Goal: Transaction & Acquisition: Purchase product/service

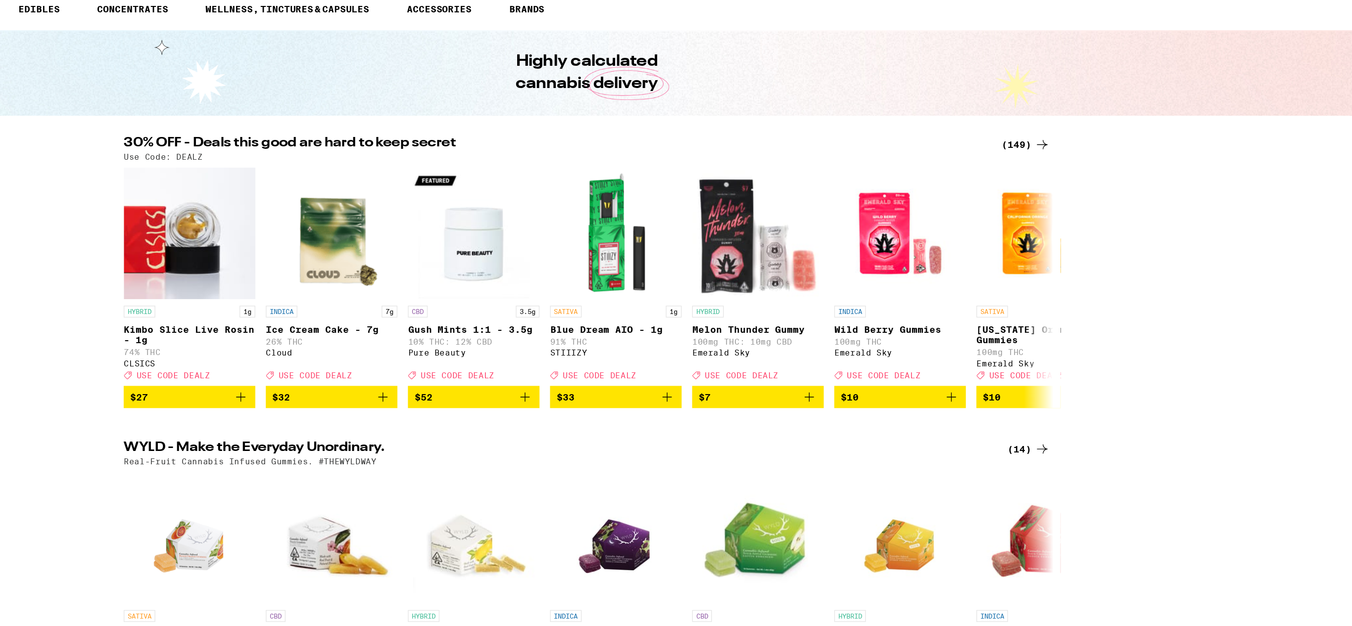
click at [1010, 147] on div "(149)" at bounding box center [1006, 149] width 37 height 12
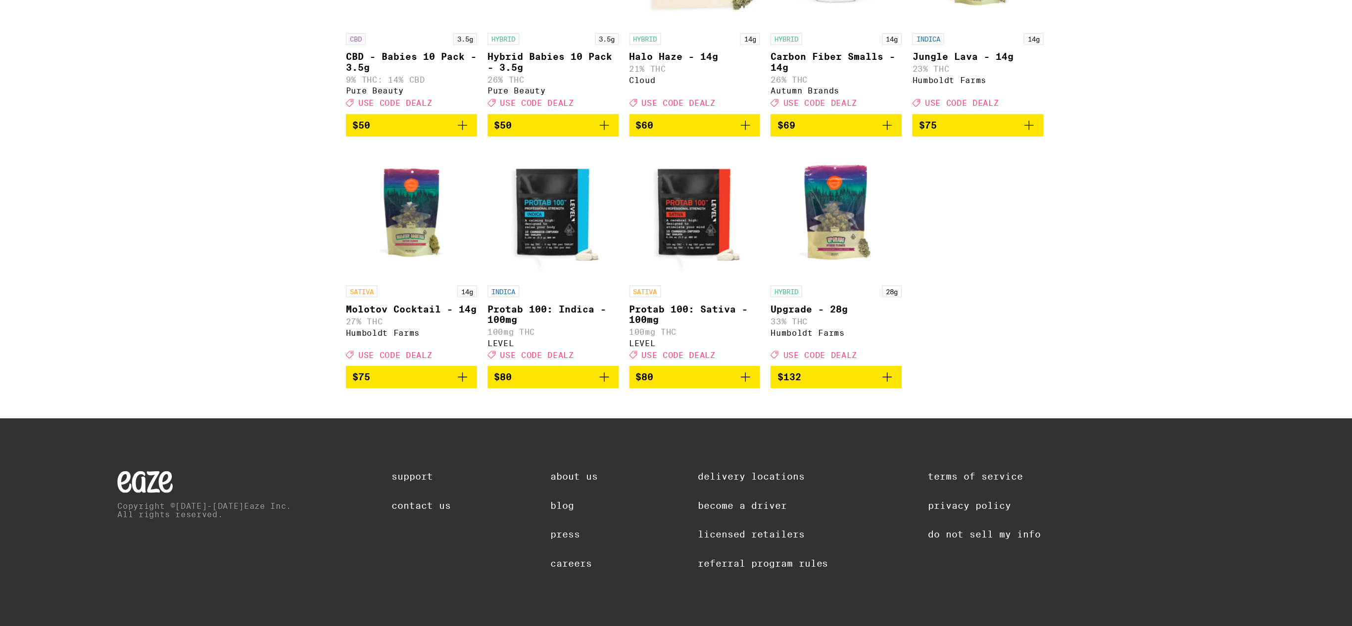
scroll to position [5428, 0]
click at [834, 236] on div "HYBRID 14g Carbon Fiber Smalls - 14g 26% THC Autumn Brands Deal Created with Sk…" at bounding box center [868, 208] width 98 height 55
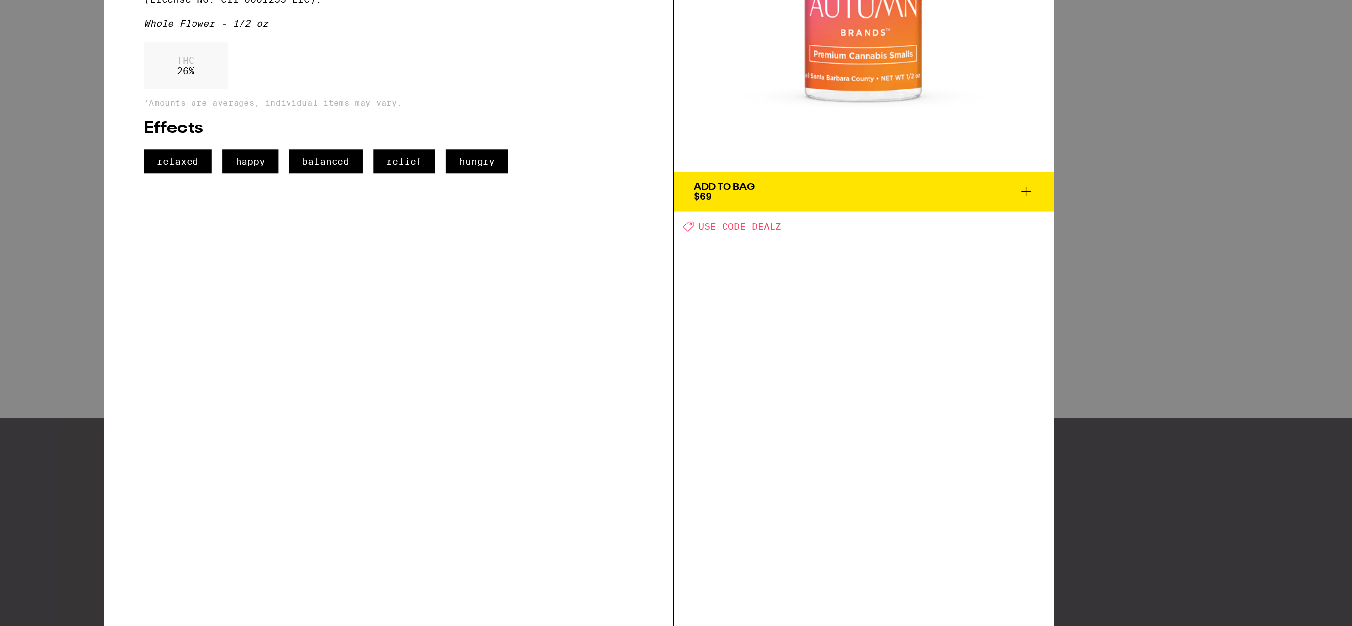
scroll to position [5427, 0]
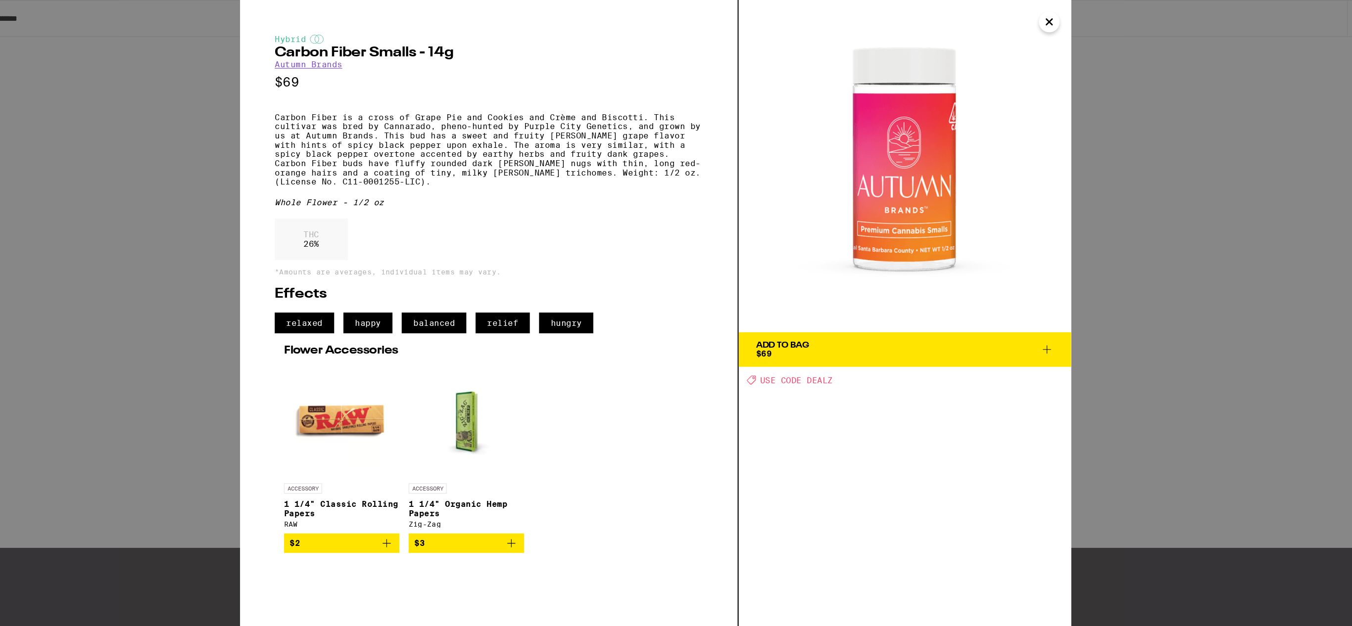
click at [1014, 21] on icon "Close" at bounding box center [1013, 18] width 12 height 15
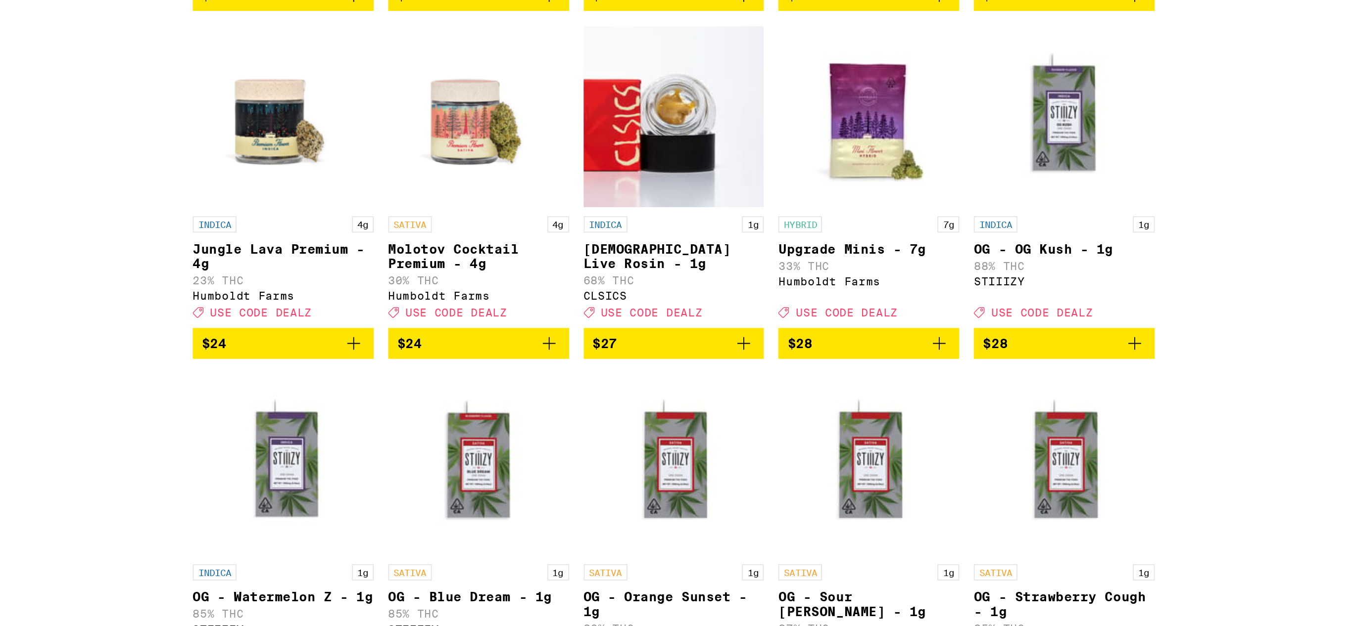
scroll to position [2304, 0]
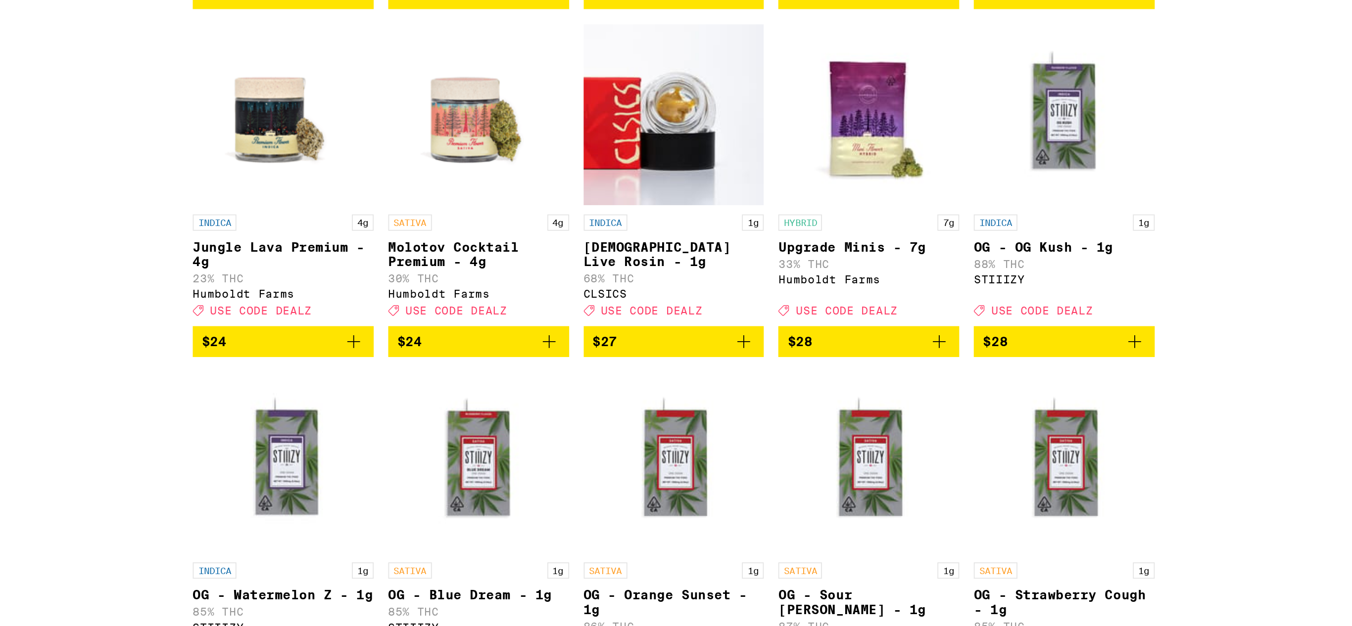
click at [907, 477] on icon "Add to bag" at bounding box center [907, 471] width 12 height 12
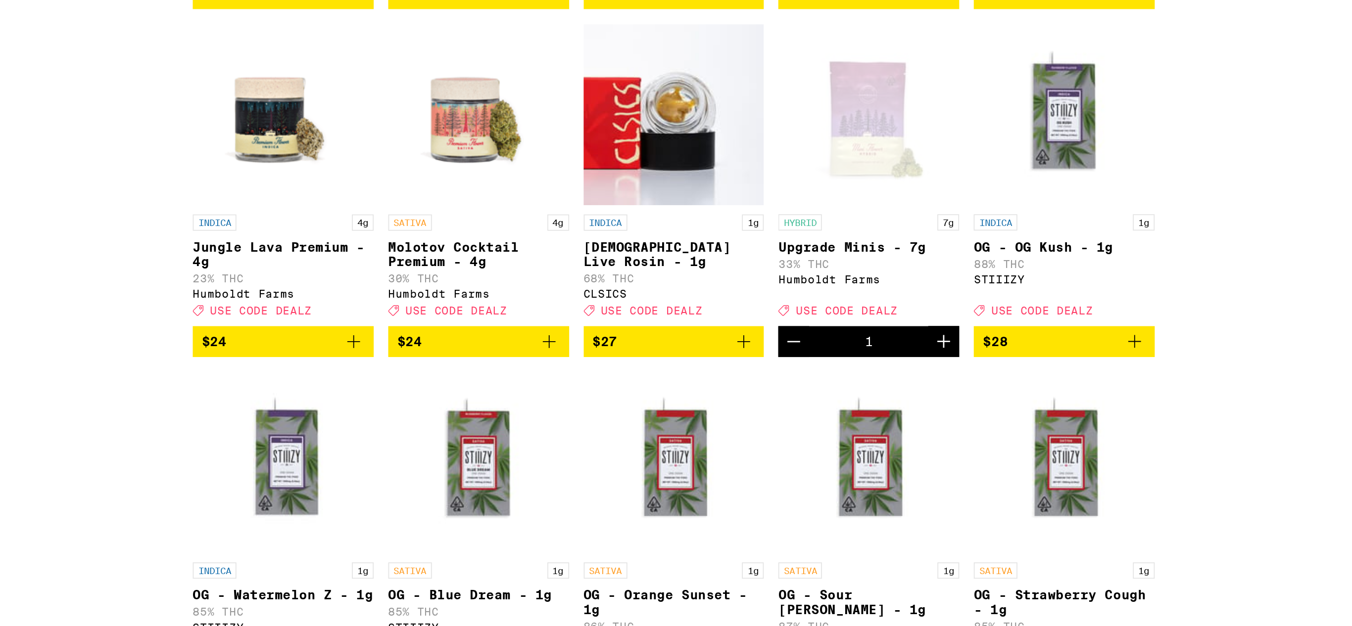
click at [907, 477] on icon "Increment" at bounding box center [909, 471] width 12 height 12
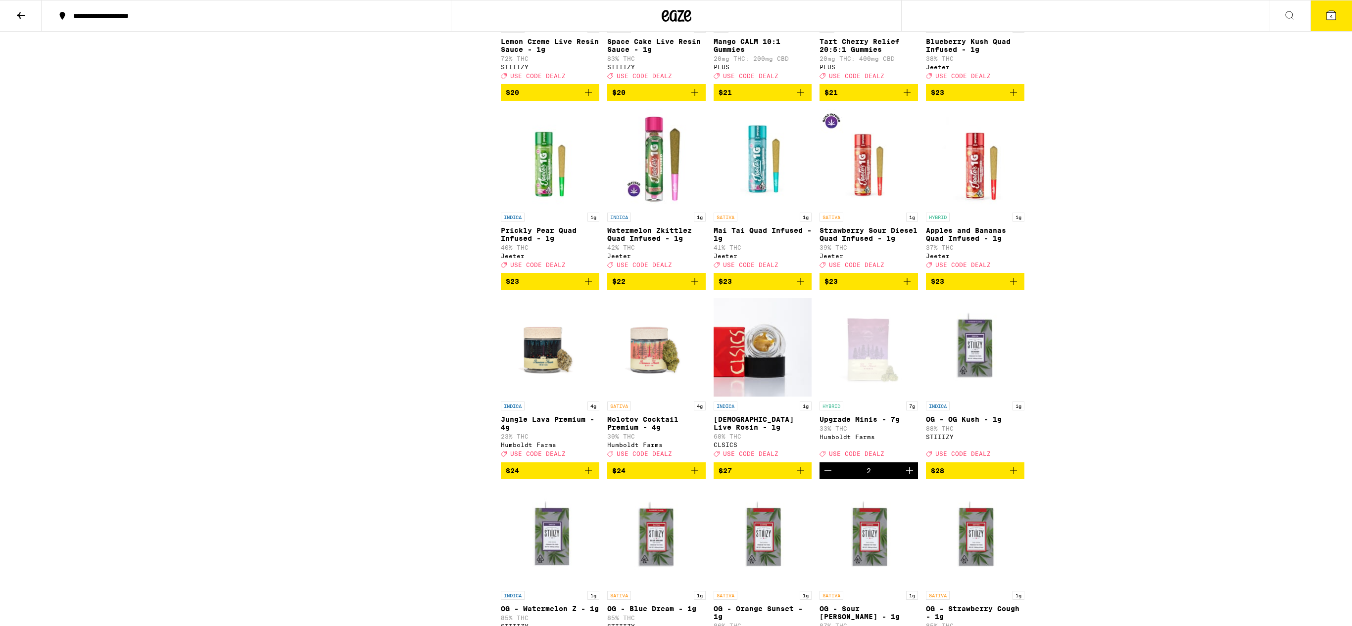
click at [1328, 25] on button "4" at bounding box center [1331, 15] width 42 height 31
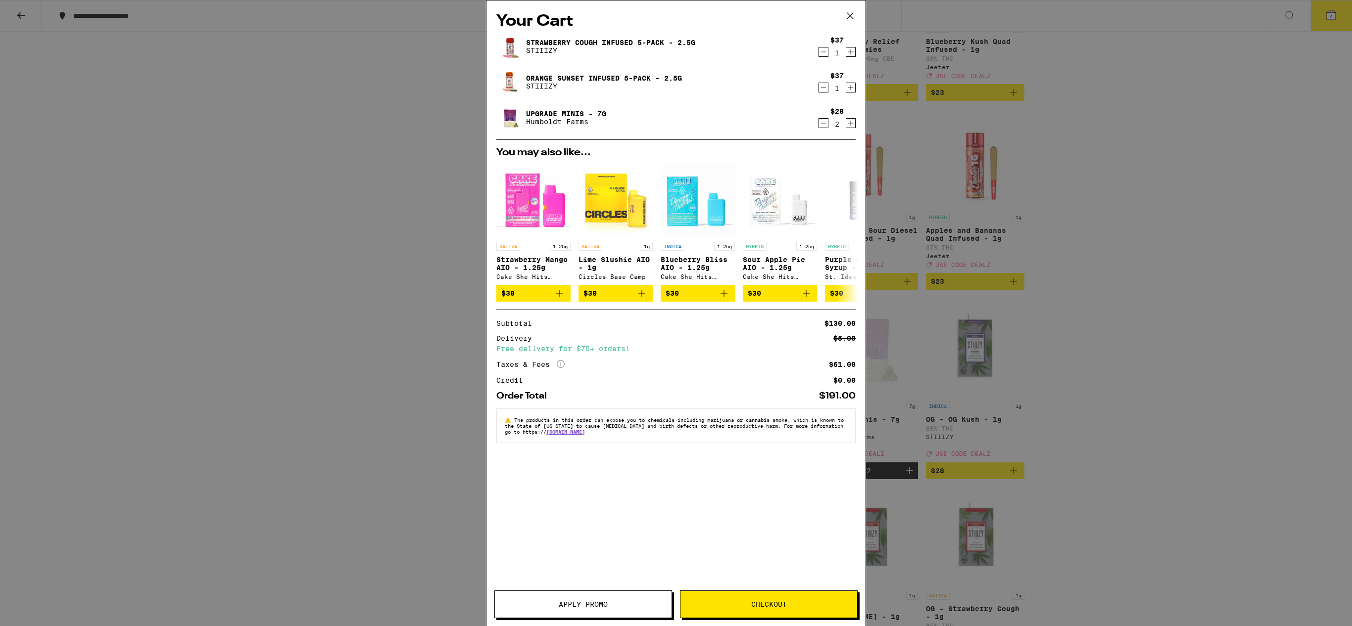
click at [629, 603] on span "Apply Promo" at bounding box center [583, 604] width 177 height 7
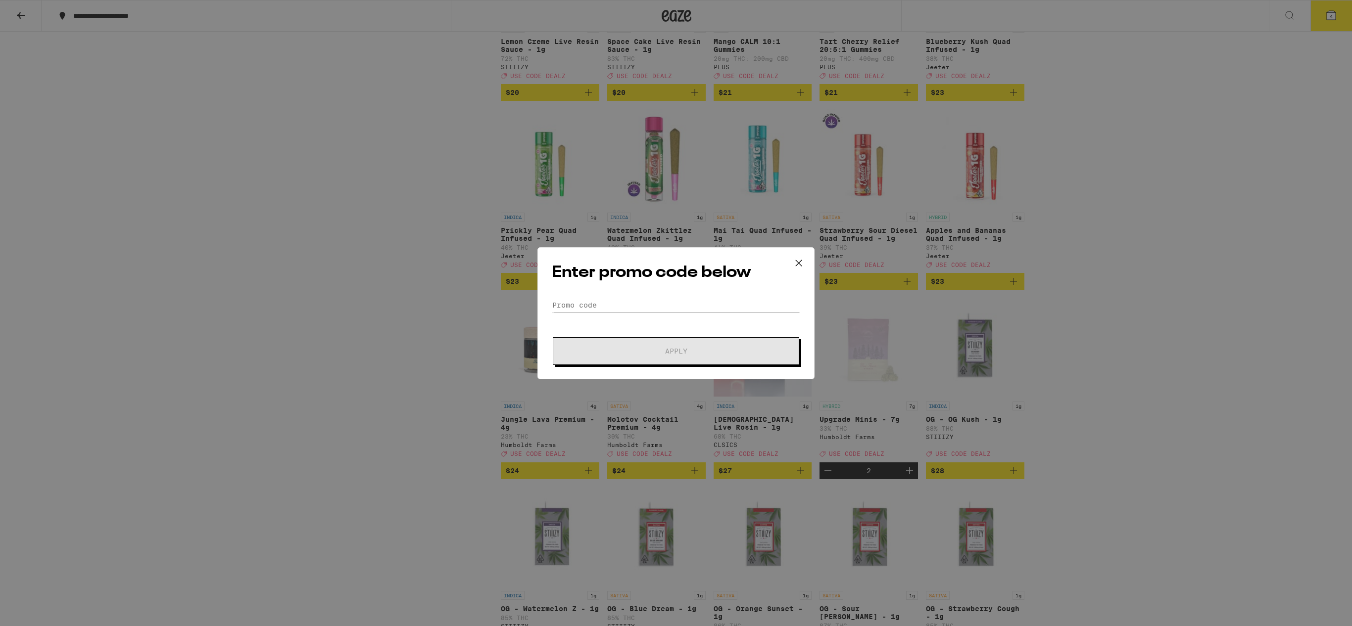
click at [658, 292] on div "Enter promo code below Promo Code Apply" at bounding box center [675, 313] width 277 height 132
click at [653, 303] on input "Promo Code" at bounding box center [676, 305] width 248 height 15
type input "dealz"
click at [672, 357] on button "Apply" at bounding box center [676, 351] width 246 height 28
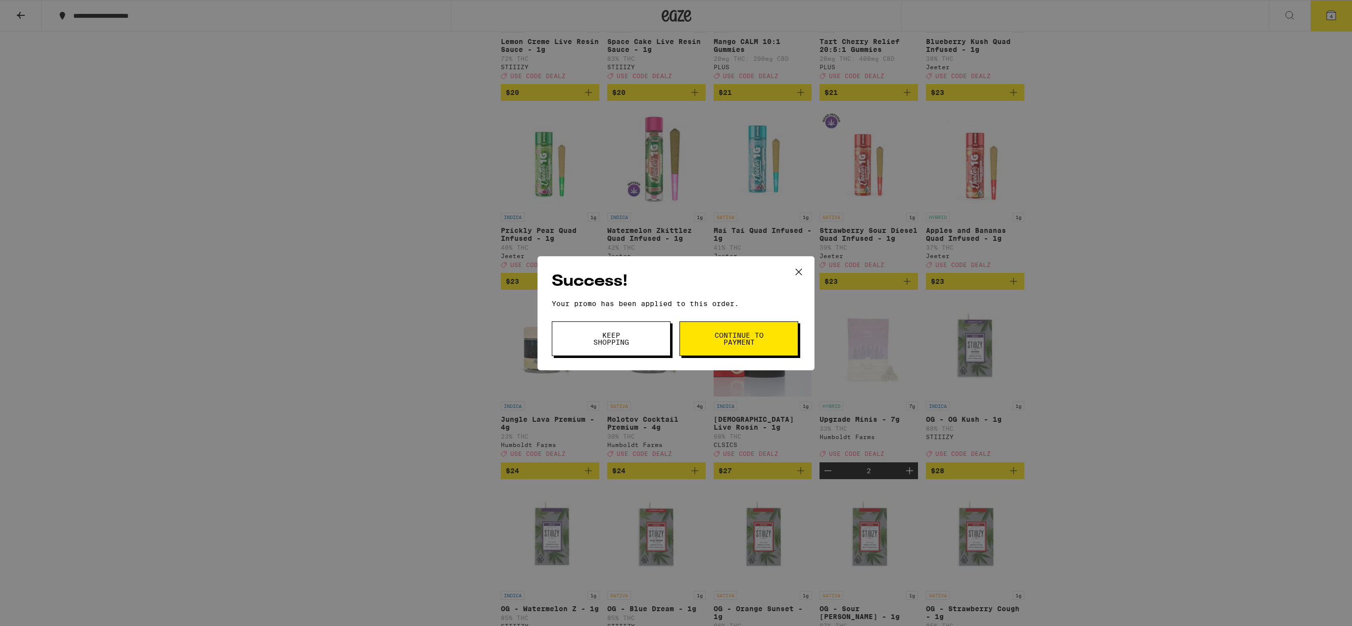
click at [628, 344] on span "Keep Shopping" at bounding box center [611, 339] width 50 height 14
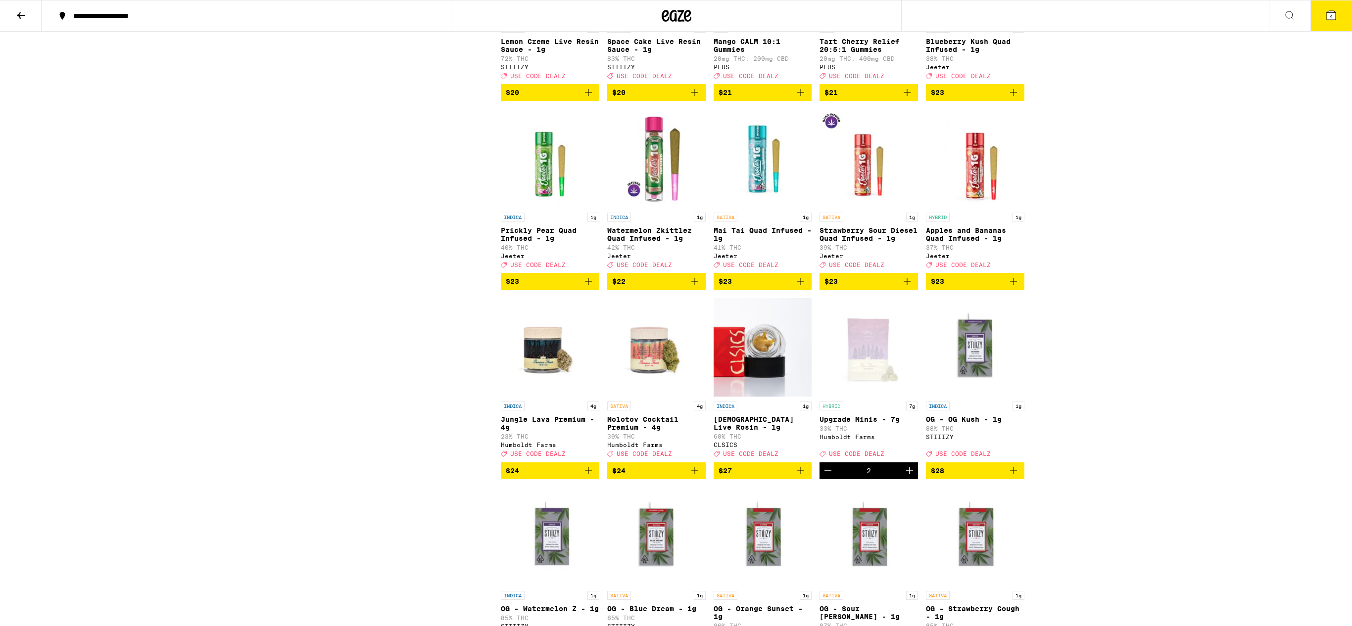
click at [1330, 19] on span "4" at bounding box center [1331, 16] width 3 height 6
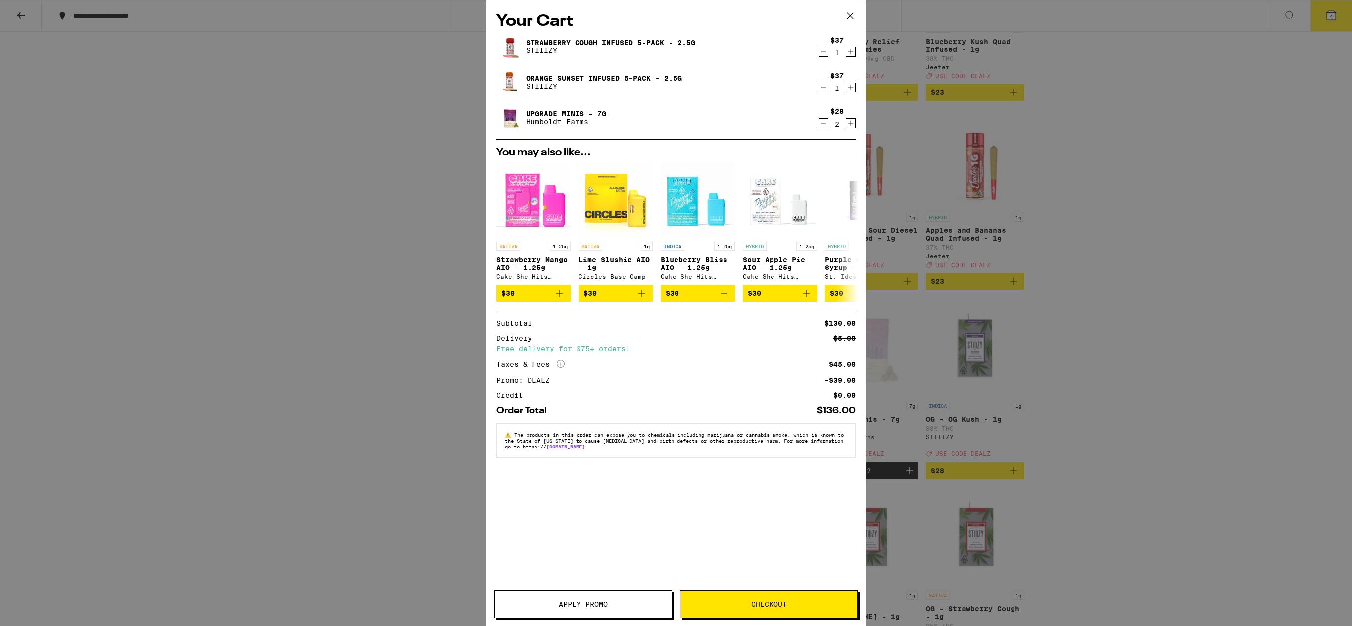
click at [822, 54] on icon "Decrement" at bounding box center [823, 52] width 9 height 12
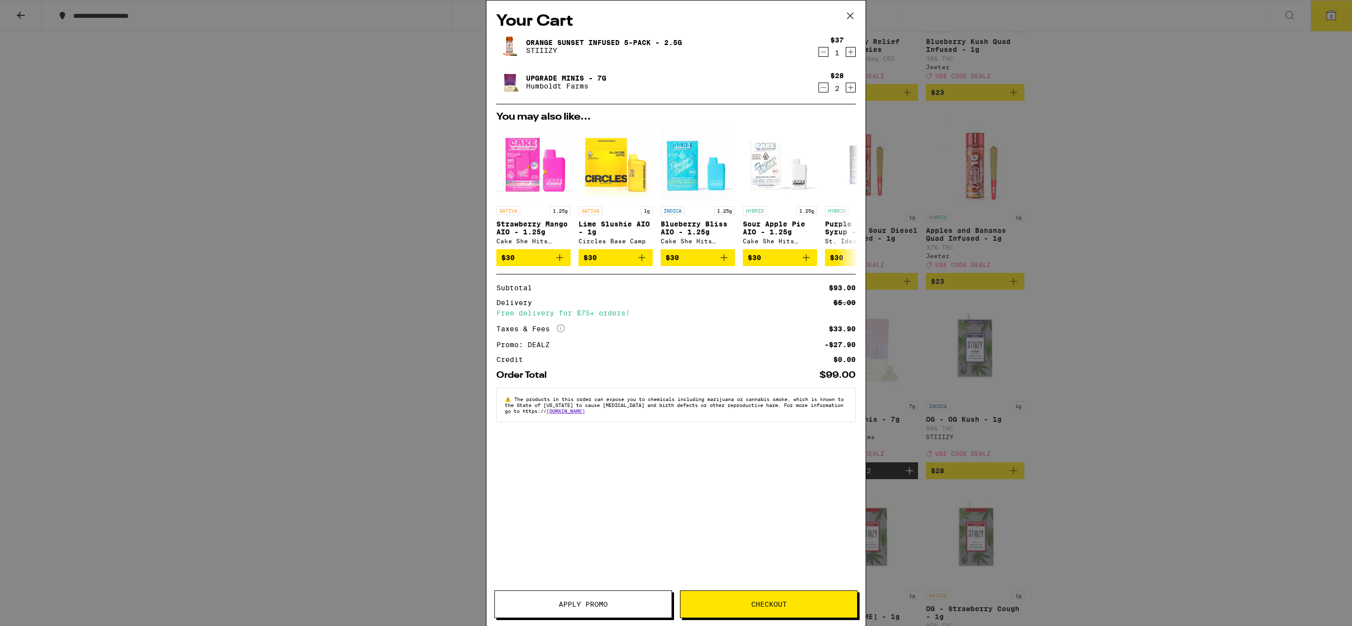
click at [849, 19] on icon at bounding box center [850, 15] width 15 height 15
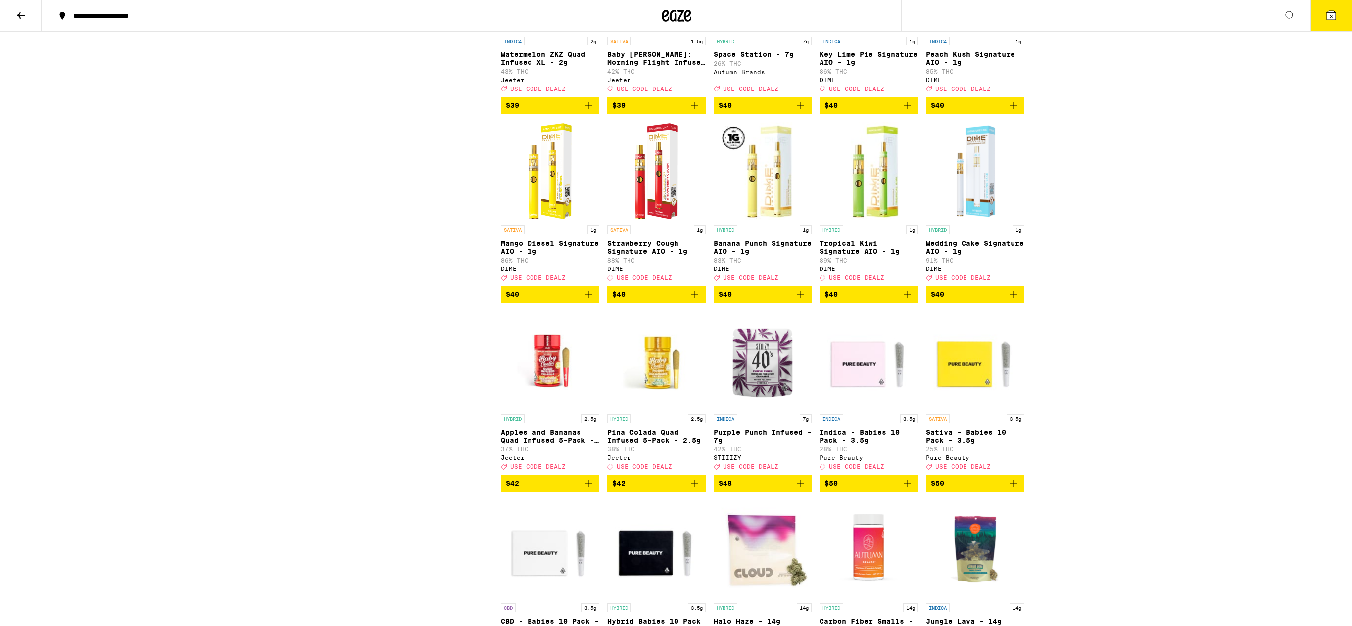
scroll to position [4927, 0]
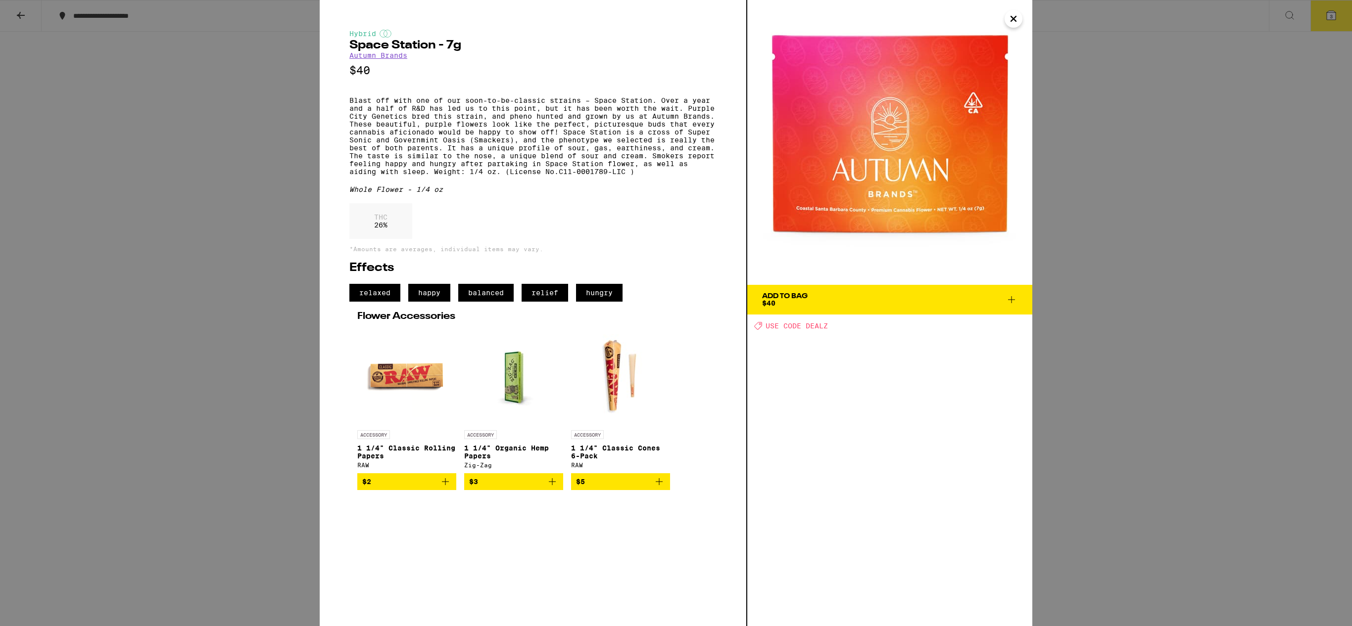
click at [1016, 20] on icon "Close" at bounding box center [1013, 18] width 12 height 15
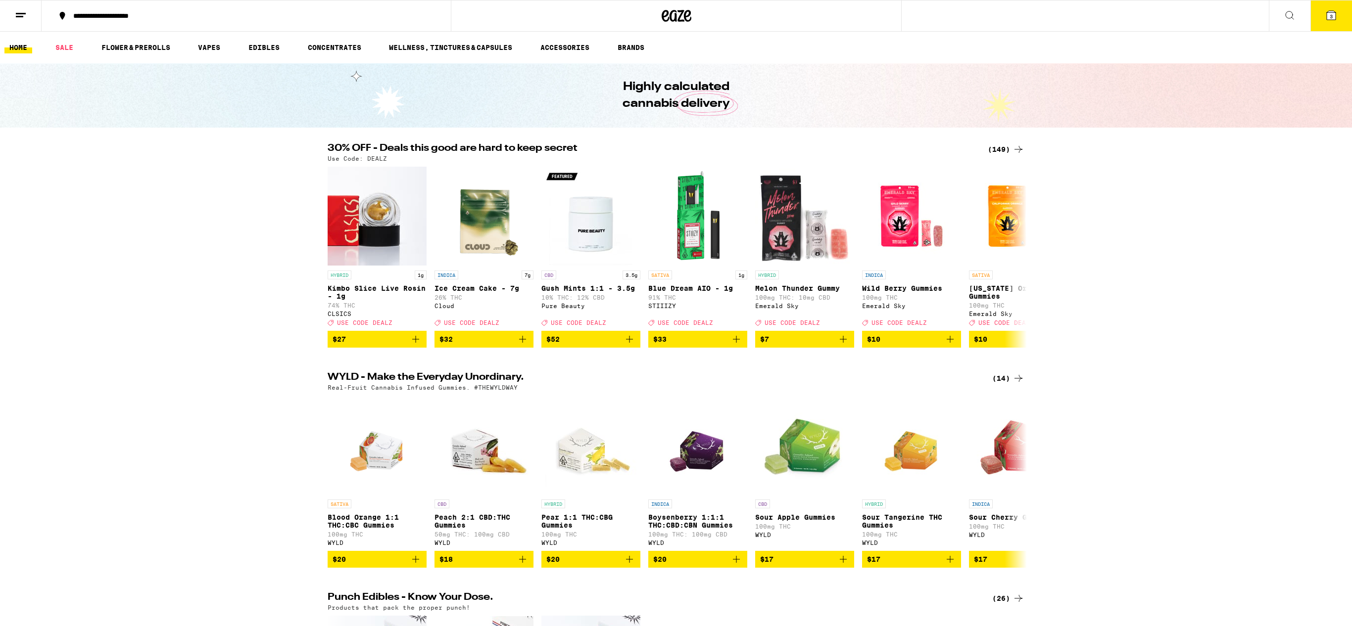
click at [1327, 15] on icon at bounding box center [1331, 15] width 9 height 9
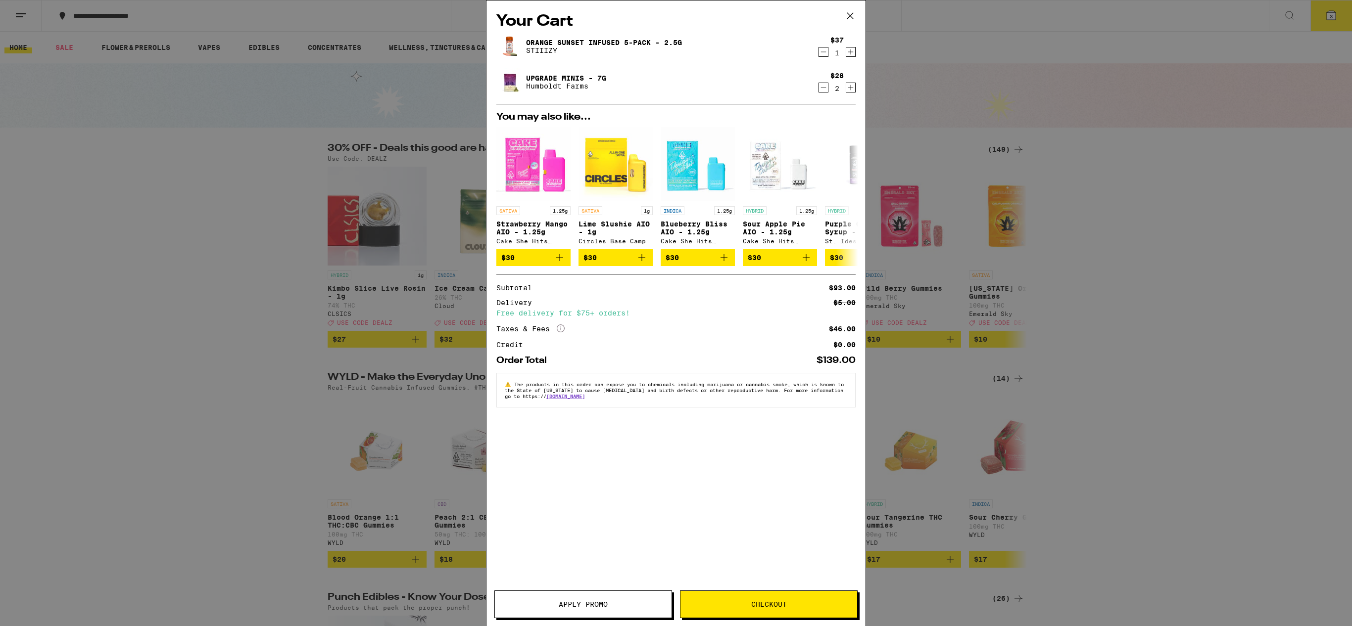
click at [821, 90] on icon "Decrement" at bounding box center [823, 88] width 9 height 12
click at [620, 614] on button "Apply Promo" at bounding box center [583, 605] width 178 height 28
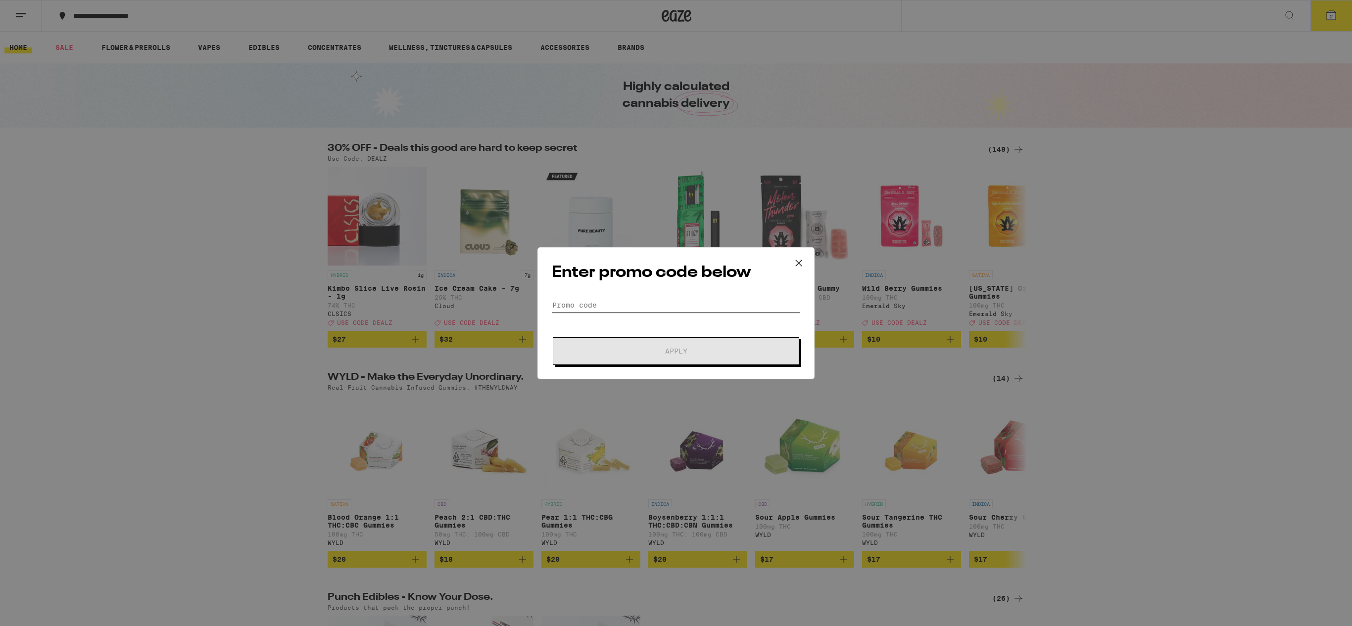
click at [575, 304] on input "Promo Code" at bounding box center [676, 305] width 248 height 15
type input "dealz"
click at [553, 337] on button "Apply" at bounding box center [676, 351] width 246 height 28
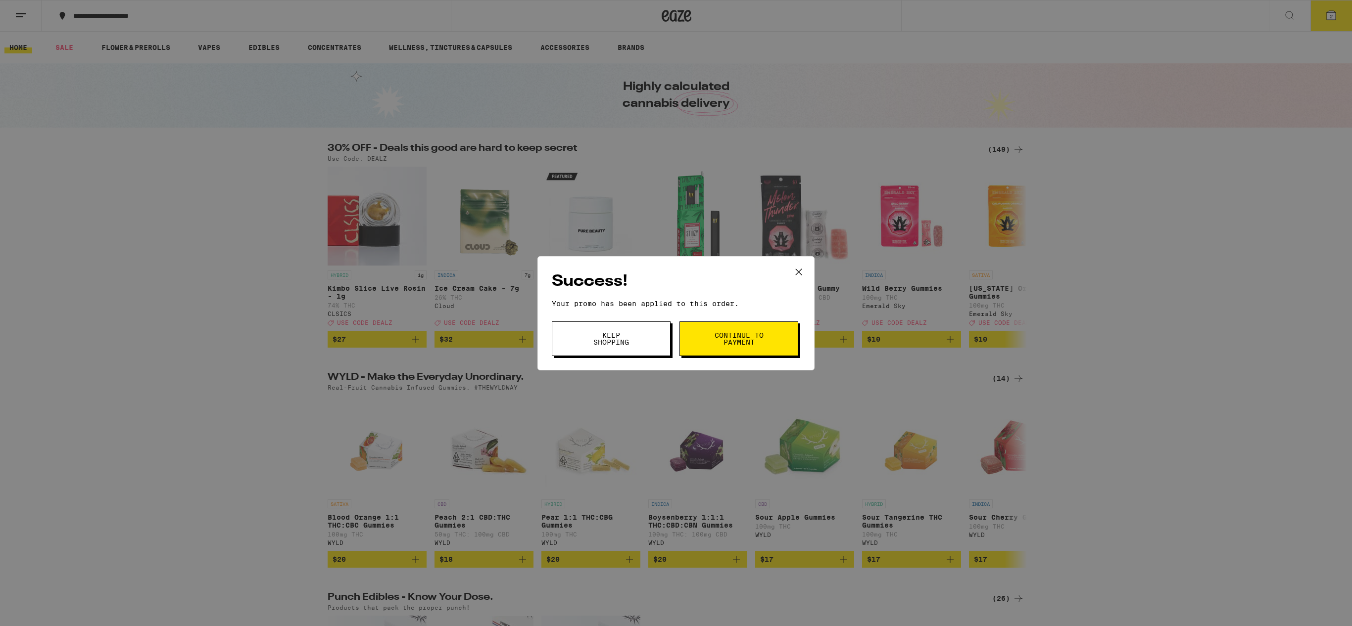
click at [617, 344] on span "Keep Shopping" at bounding box center [611, 339] width 50 height 14
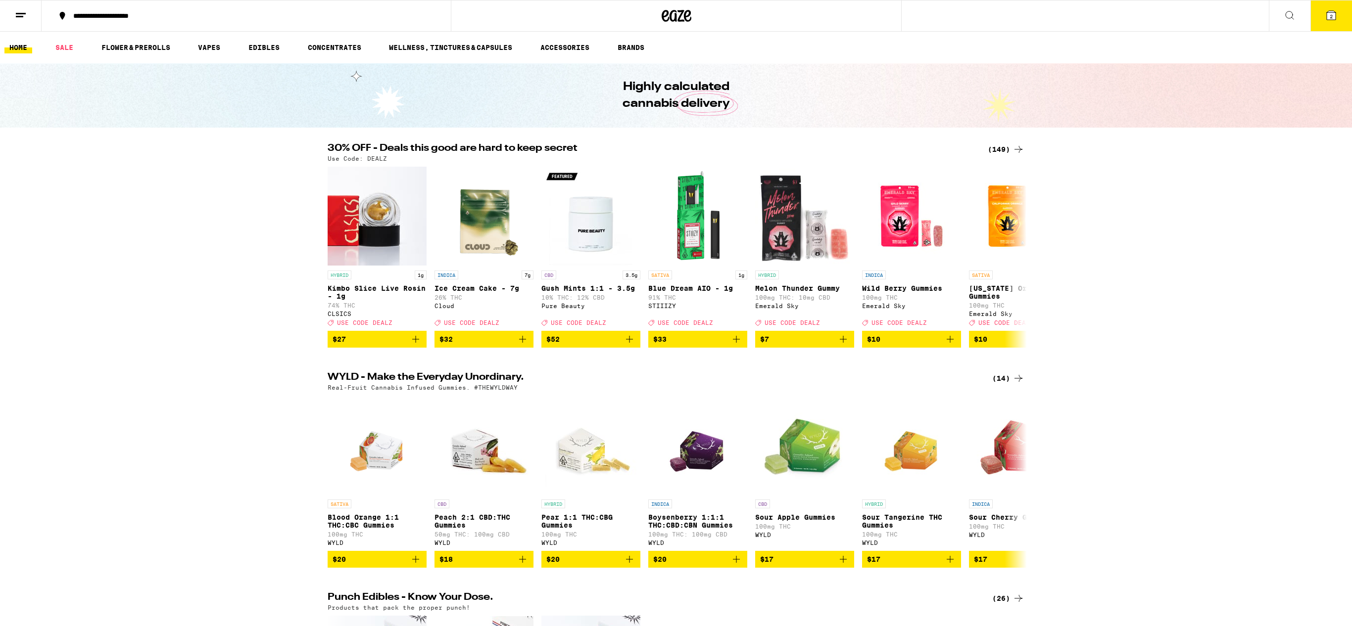
click at [1331, 16] on span "2" at bounding box center [1331, 16] width 3 height 6
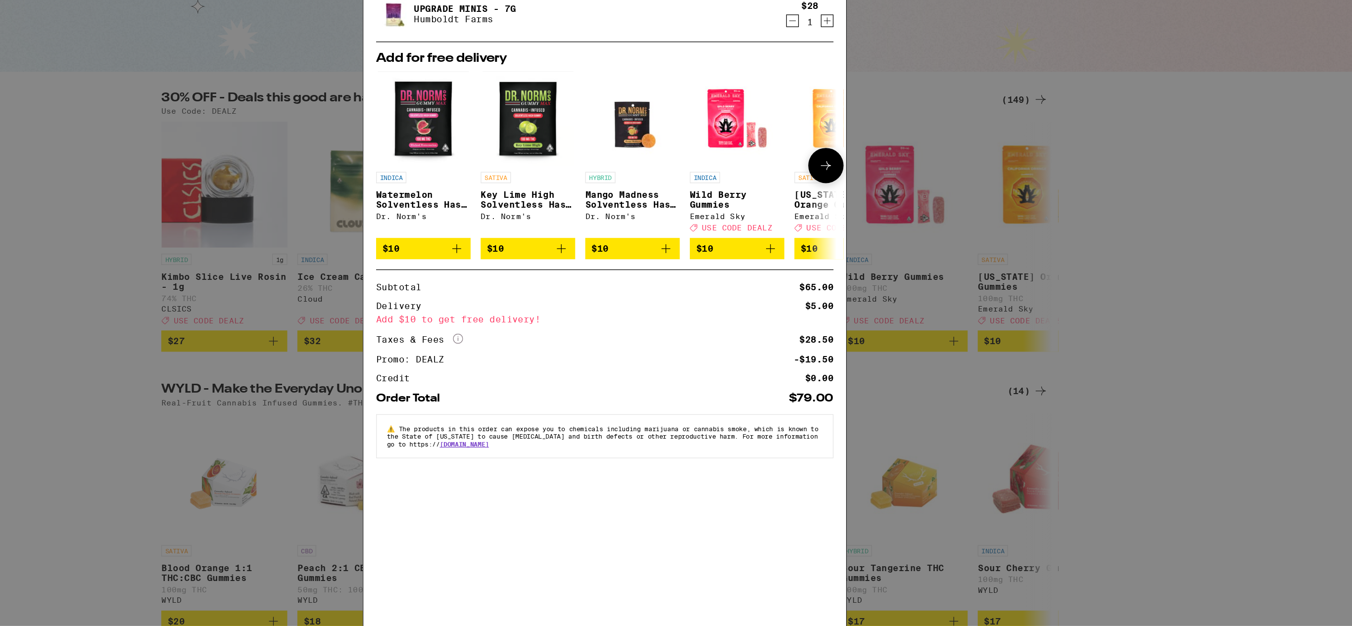
click at [846, 212] on button at bounding box center [850, 202] width 28 height 28
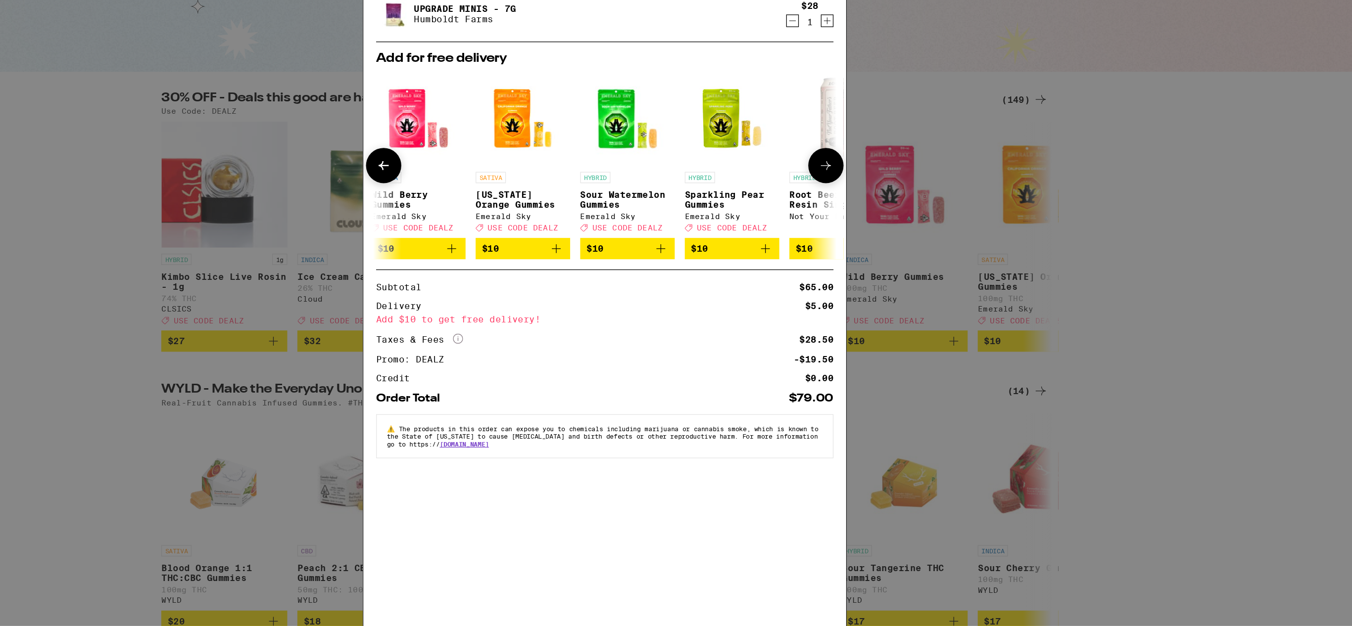
click at [846, 212] on button at bounding box center [850, 202] width 28 height 28
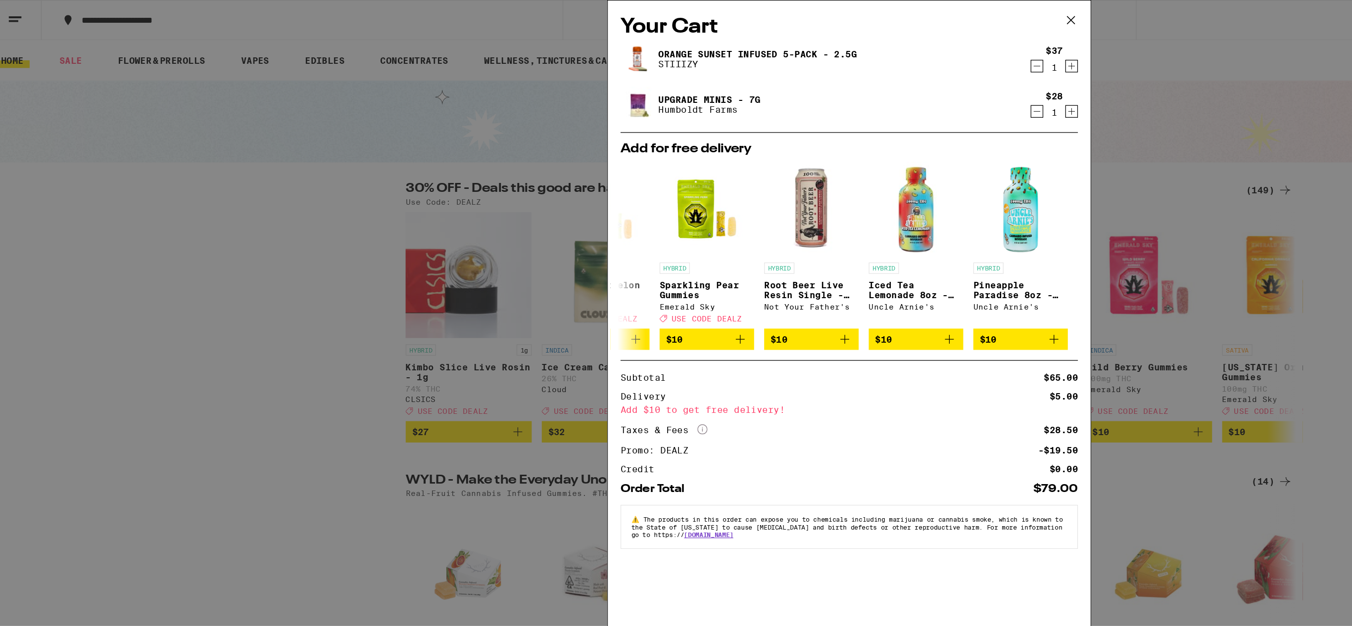
click at [854, 18] on icon at bounding box center [850, 15] width 15 height 15
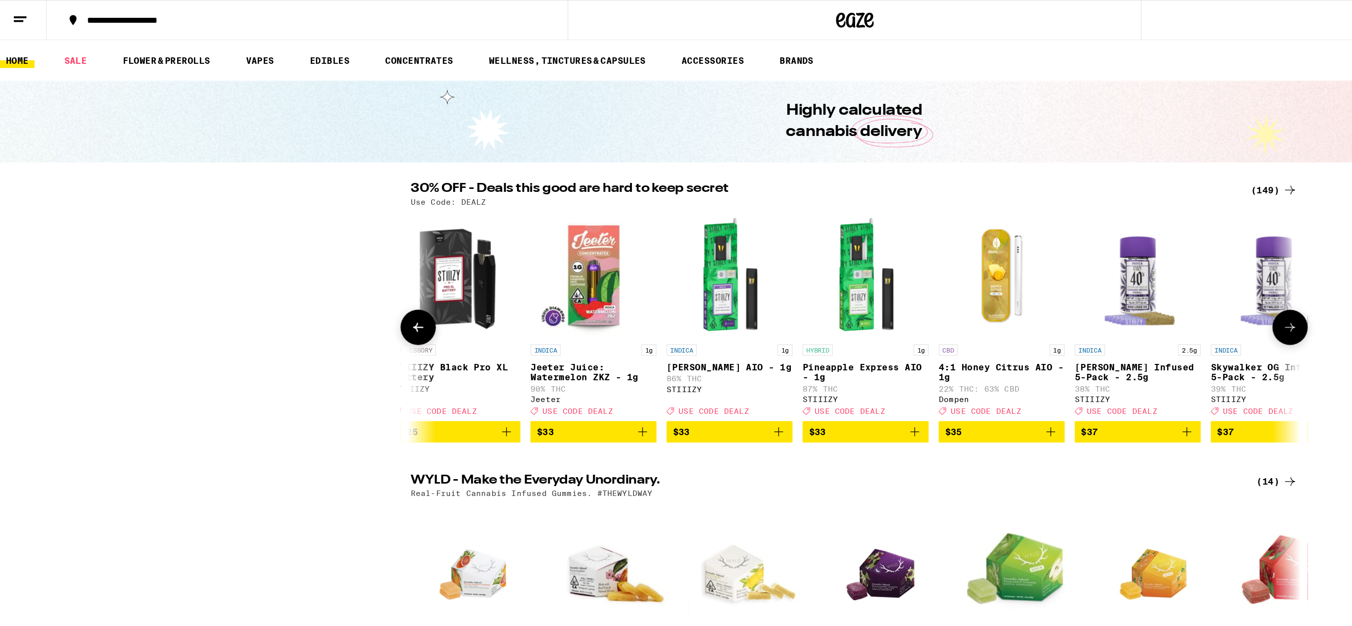
scroll to position [0, 12389]
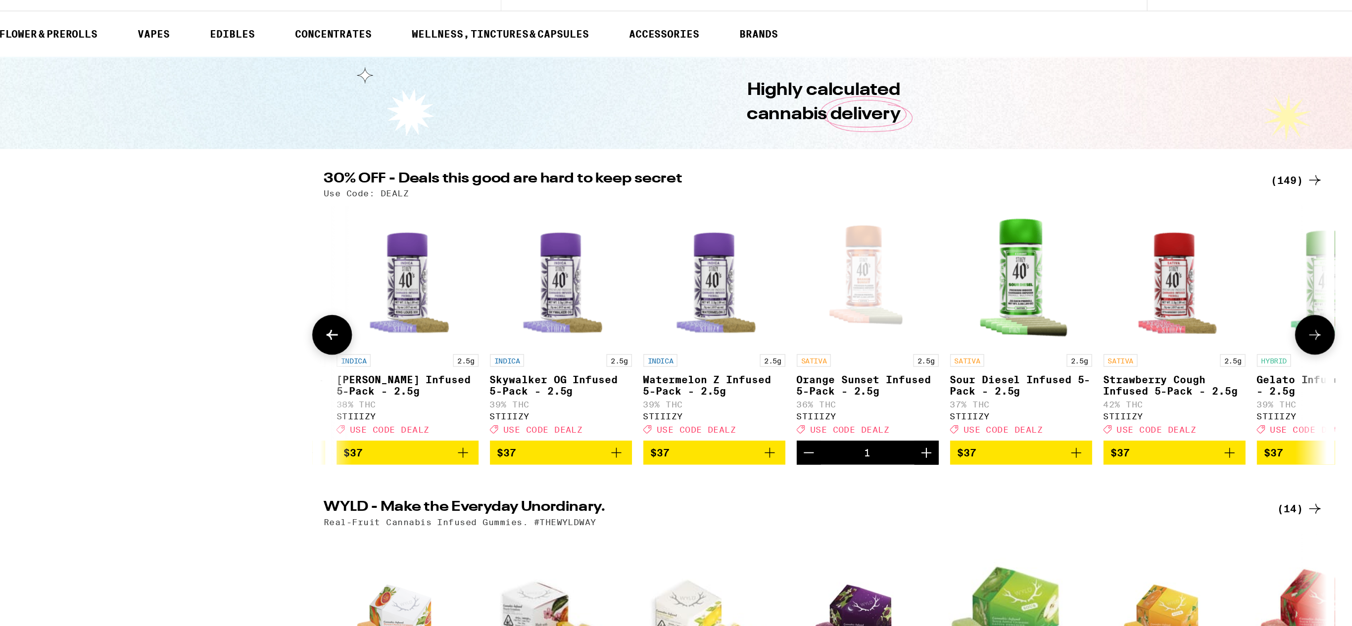
click at [666, 344] on icon "Decrement" at bounding box center [666, 339] width 12 height 12
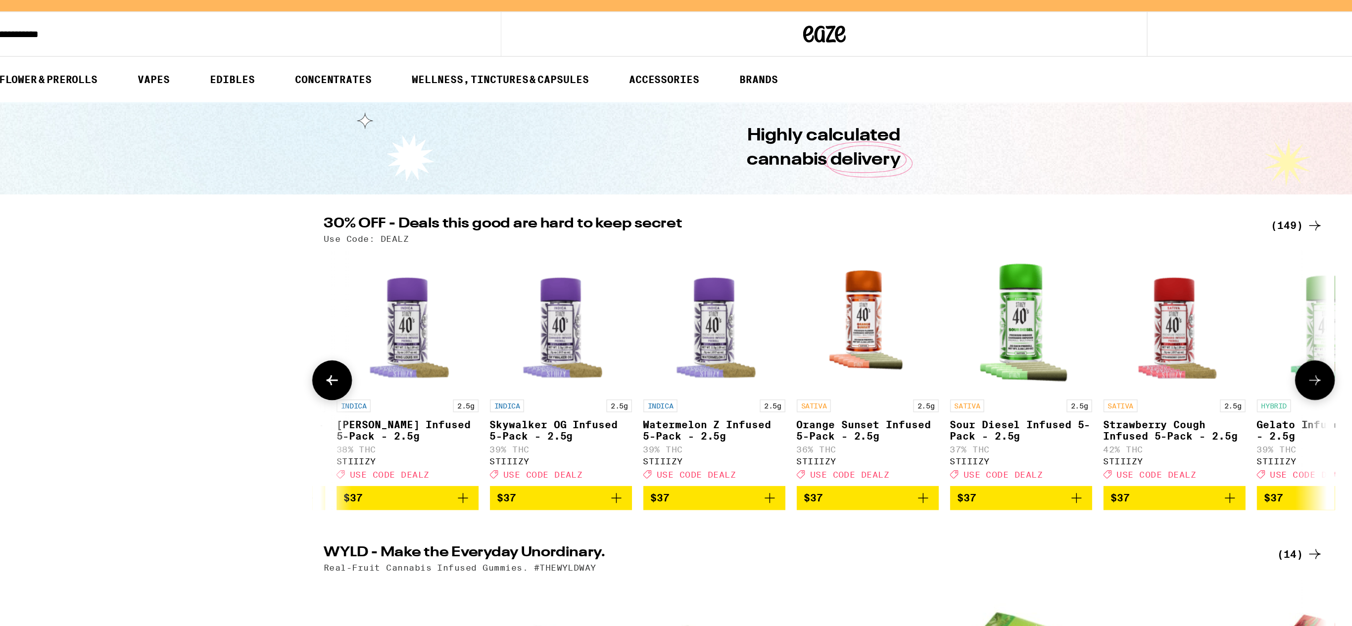
scroll to position [32, 0]
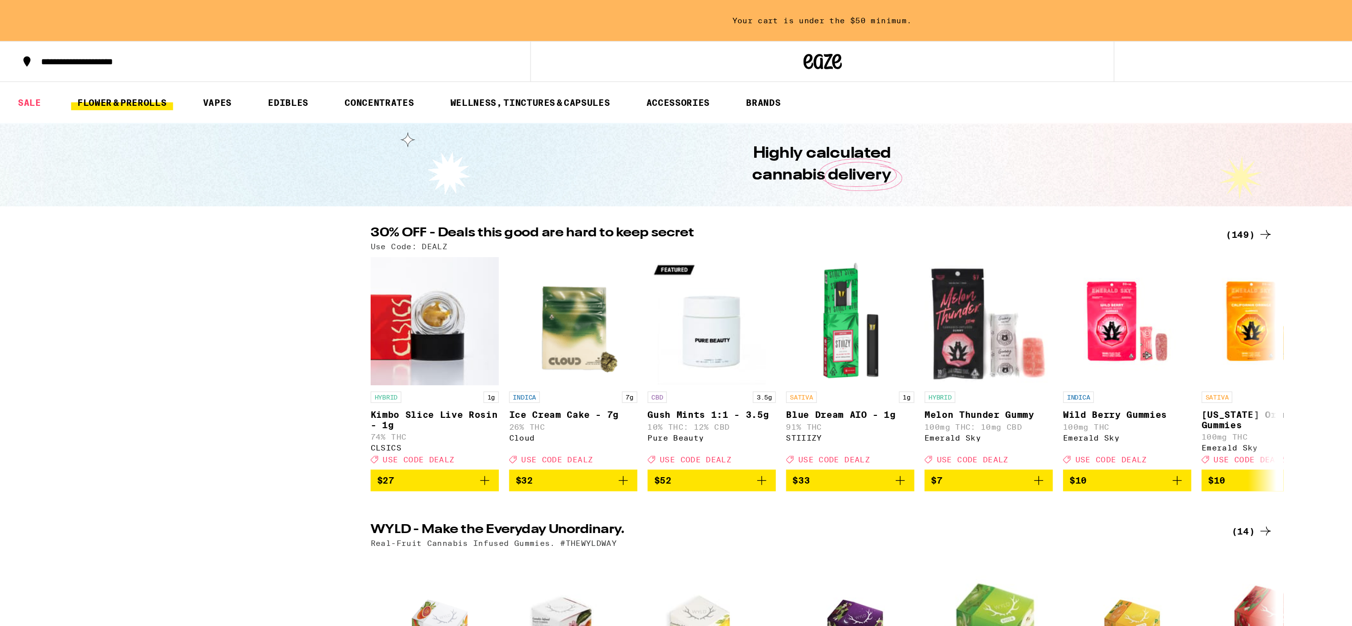
click at [154, 84] on link "FLOWER & PREROLLS" at bounding box center [135, 79] width 79 height 12
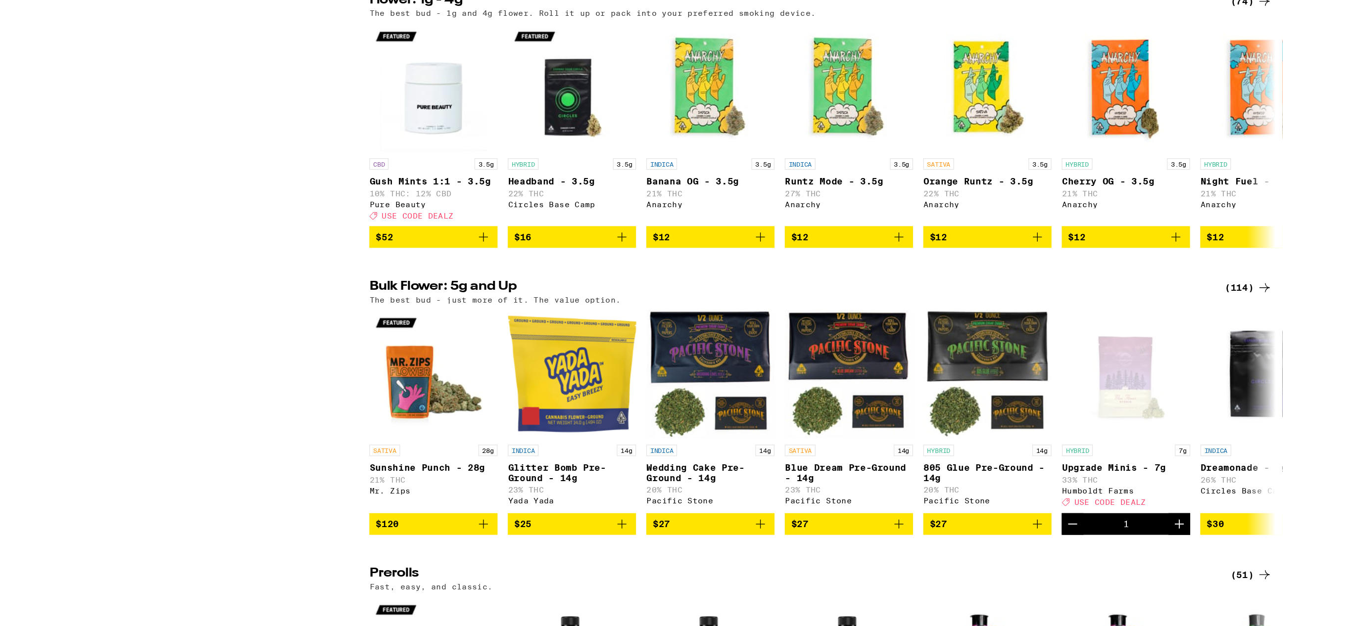
scroll to position [34, 0]
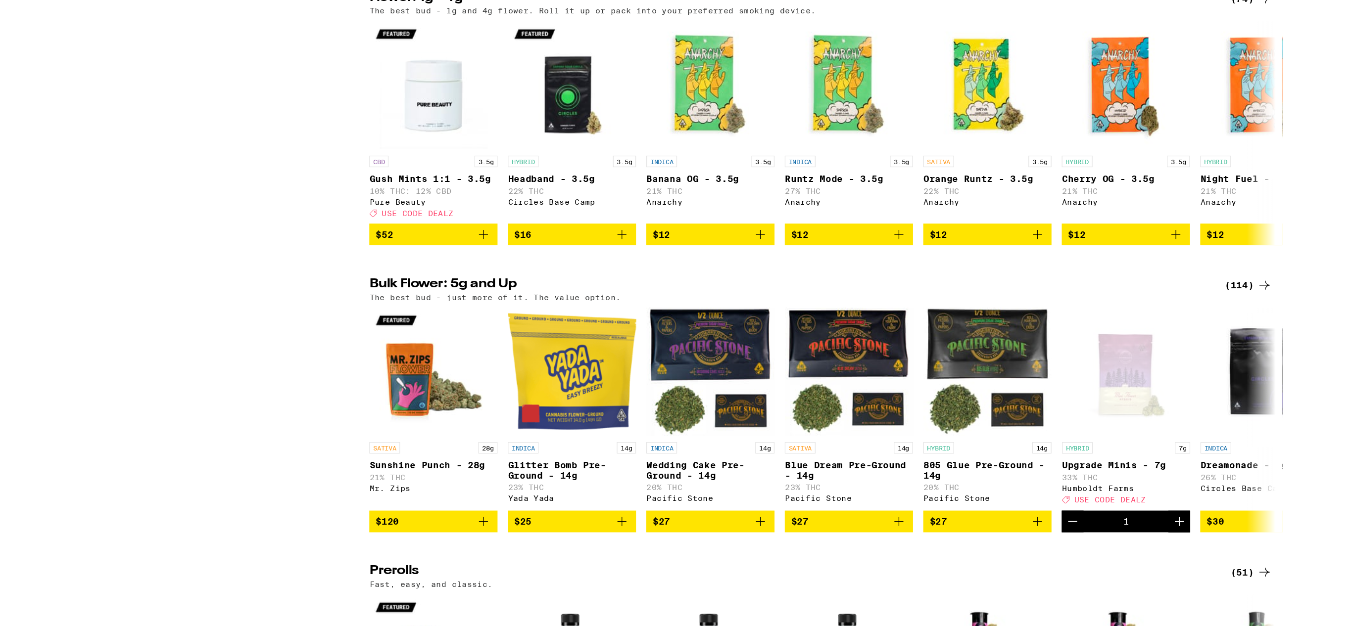
click at [993, 368] on div "(114)" at bounding box center [1006, 363] width 37 height 12
click at [1016, 369] on icon at bounding box center [1018, 363] width 12 height 12
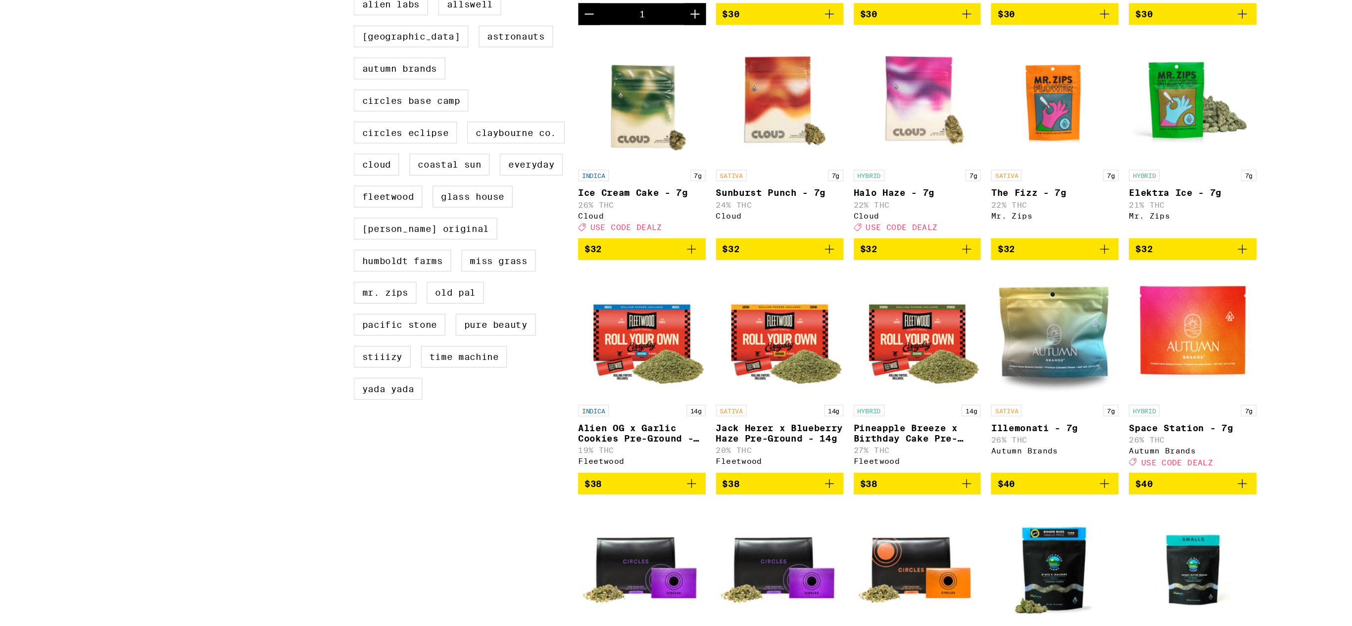
scroll to position [367, 0]
